Goal: Transaction & Acquisition: Book appointment/travel/reservation

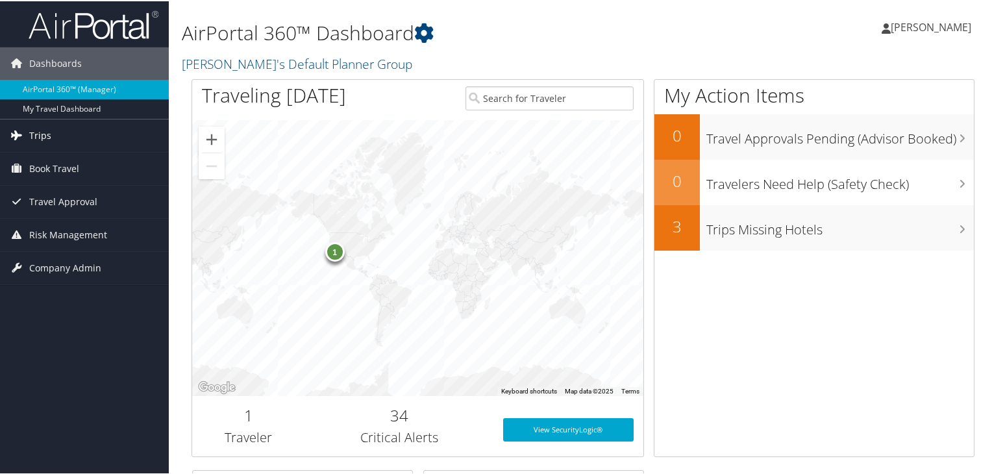
click at [71, 134] on link "Trips" at bounding box center [84, 134] width 169 height 32
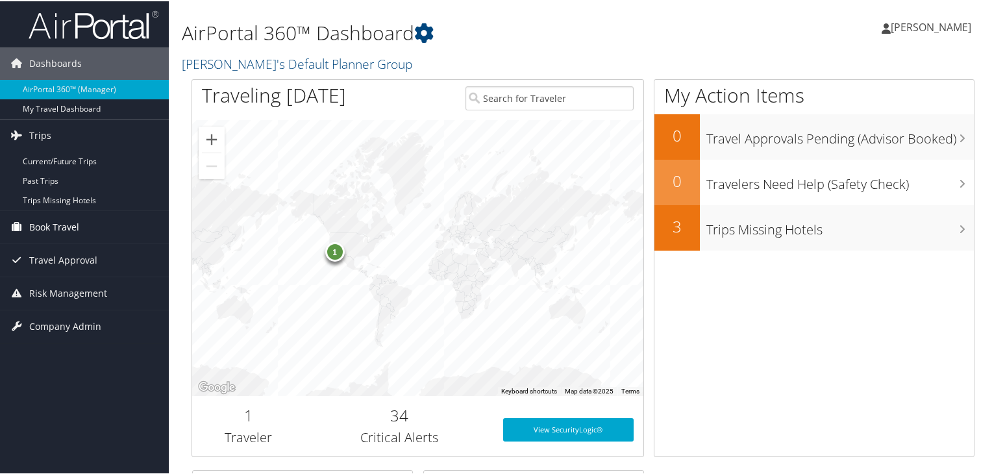
click at [61, 226] on span "Book Travel" at bounding box center [54, 226] width 50 height 32
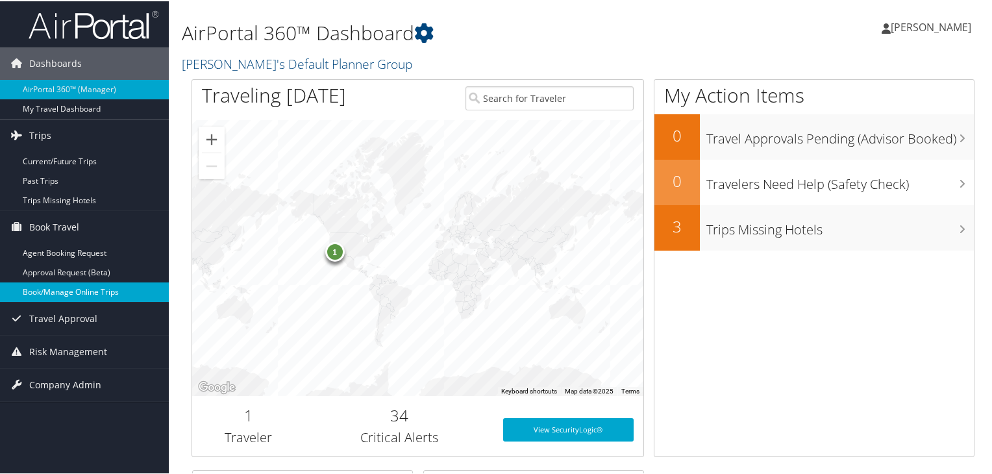
click at [60, 286] on link "Book/Manage Online Trips" at bounding box center [84, 290] width 169 height 19
